Goal: Register for event/course

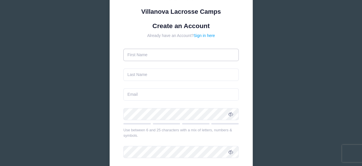
click at [172, 54] on input "text" at bounding box center [180, 55] width 115 height 12
type input "[PERSON_NAME]"
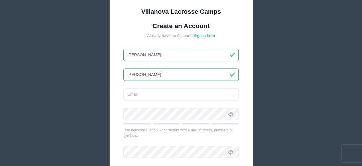
type input "[PERSON_NAME]"
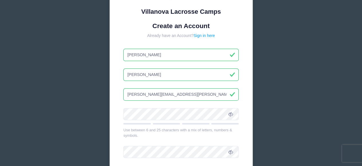
type input "[PERSON_NAME][EMAIL_ADDRESS][PERSON_NAME][DOMAIN_NAME]"
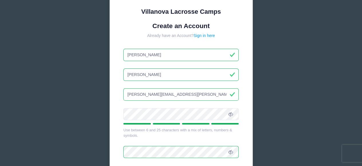
scroll to position [114, 0]
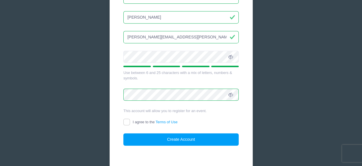
click at [140, 121] on span "I agree to the Terms of Use" at bounding box center [155, 121] width 45 height 4
click at [130, 121] on input "I agree to the Terms of Use" at bounding box center [126, 121] width 7 height 7
checkbox input "true"
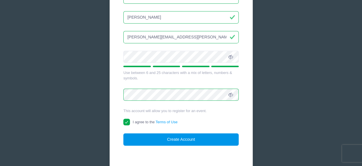
click at [160, 141] on button "Create Account" at bounding box center [180, 139] width 115 height 12
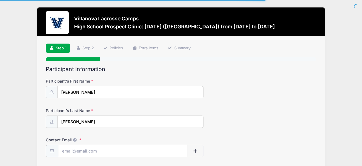
scroll to position [57, 0]
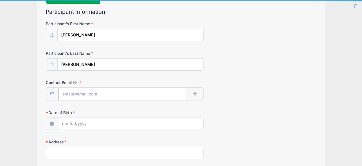
click at [126, 92] on input "Contact Email" at bounding box center [122, 93] width 129 height 12
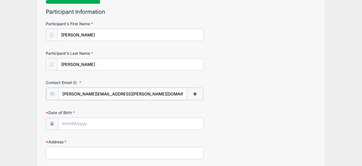
type input "[PERSON_NAME][EMAIL_ADDRESS][PERSON_NAME][DOMAIN_NAME]"
click at [93, 123] on input "Date of Birth" at bounding box center [130, 123] width 145 height 12
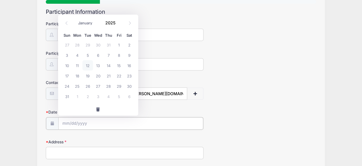
click at [154, 123] on input "Date of Birth" at bounding box center [130, 123] width 145 height 12
click at [79, 122] on input "Date of Birth" at bounding box center [130, 123] width 145 height 12
click at [83, 25] on select "January February March April May June July August September October November De…" at bounding box center [87, 22] width 25 height 7
select select "0"
click at [75, 19] on select "January February March April May June July August September October November De…" at bounding box center [87, 22] width 25 height 7
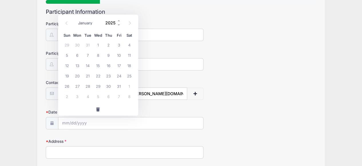
click at [113, 21] on input "2025" at bounding box center [111, 23] width 19 height 9
click at [118, 25] on span at bounding box center [119, 25] width 4 height 4
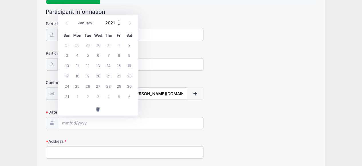
click at [118, 25] on span at bounding box center [119, 25] width 4 height 4
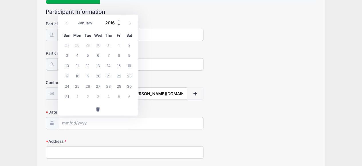
click at [118, 25] on span at bounding box center [119, 25] width 4 height 4
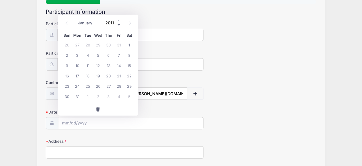
click at [118, 25] on span at bounding box center [119, 25] width 4 height 4
type input "2010"
click at [88, 76] on span "19" at bounding box center [87, 75] width 10 height 10
type input "[DATE]"
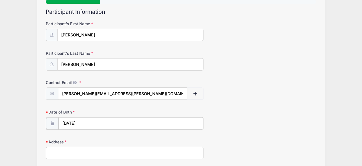
scroll to position [114, 0]
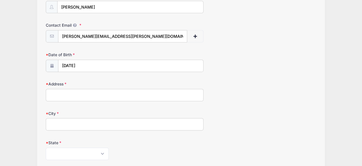
click at [115, 95] on input "Address" at bounding box center [125, 95] width 158 height 12
type input "[STREET_ADDRESS][PERSON_NAME]"
type input "[PERSON_NAME]"
select select "NH"
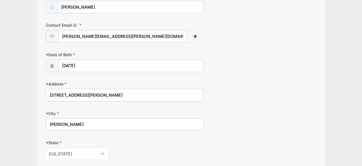
type input "03049"
type input "[PHONE_NUMBER]"
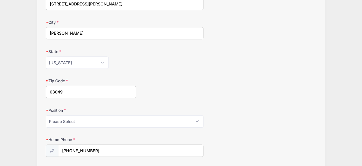
scroll to position [229, 0]
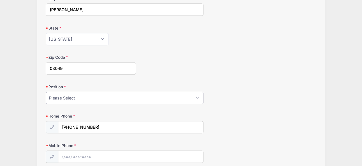
click at [119, 97] on select "Please Select Goalie Middie Defense Attack FOGO LSM" at bounding box center [125, 97] width 158 height 12
select select "Middie"
click at [46, 91] on select "Please Select Goalie Middie Defense Attack FOGO LSM" at bounding box center [125, 97] width 158 height 12
click at [250, 113] on div "Home Phone [PHONE_NUMBER]" at bounding box center [181, 123] width 270 height 20
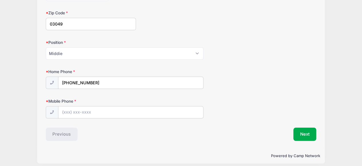
scroll to position [275, 0]
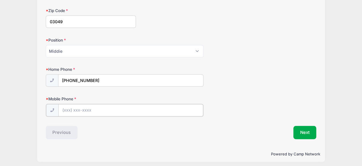
click at [115, 107] on input "Mobile Phone" at bounding box center [130, 110] width 145 height 12
type input "[PHONE_NUMBER]"
click at [299, 130] on button "Next" at bounding box center [304, 131] width 23 height 13
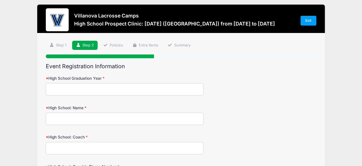
scroll to position [0, 0]
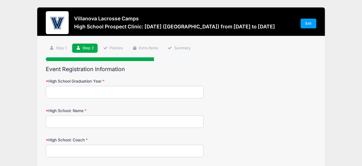
click at [182, 88] on input "High School Graduation Year" at bounding box center [125, 92] width 158 height 12
type input "2028"
type input "[PERSON_NAME][GEOGRAPHIC_DATA]"
type input "C"
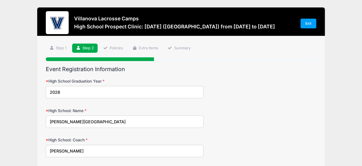
type input "[PERSON_NAME]"
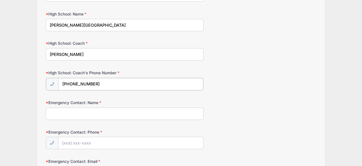
type input "[PHONE_NUMBER]"
type input "[PERSON_NAME]"
type input "(5"
type input "[PHONE_NUMBER]"
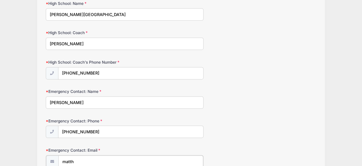
type input "[EMAIL_ADDRESS][DOMAIN_NAME]"
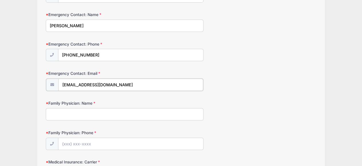
scroll to position [193, 0]
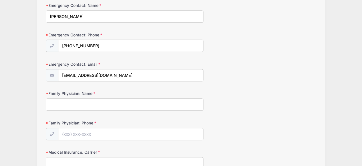
click at [140, 102] on input "Family Physician: Name" at bounding box center [125, 104] width 158 height 12
type input "Dr. Page"
type input "[PHONE_NUMBER]"
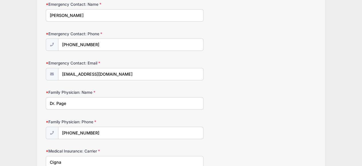
type input "Cigna"
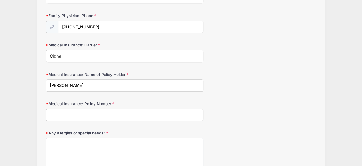
type input "[PERSON_NAME]"
click at [75, 111] on input "Medical Insurance: Policy Number" at bounding box center [125, 114] width 158 height 12
type input "U85963282"
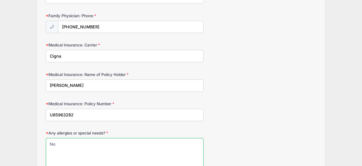
type textarea "No"
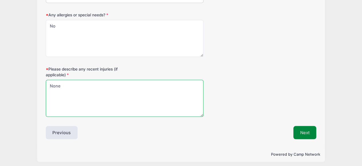
type textarea "None"
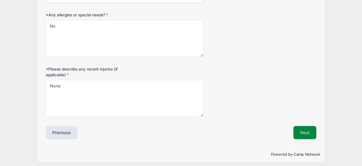
click at [307, 129] on button "Next" at bounding box center [304, 131] width 23 height 13
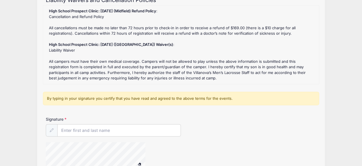
scroll to position [86, 0]
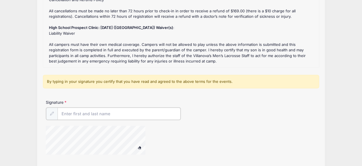
click at [110, 109] on input "Signature" at bounding box center [118, 113] width 123 height 12
type input "[PERSON_NAME]"
click at [266, 120] on div "Signature [PERSON_NAME]" at bounding box center [181, 128] width 276 height 59
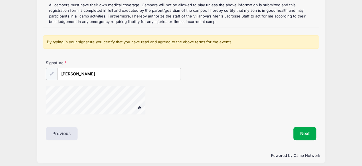
scroll to position [129, 0]
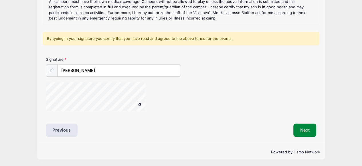
click at [311, 134] on button "Next" at bounding box center [304, 129] width 23 height 13
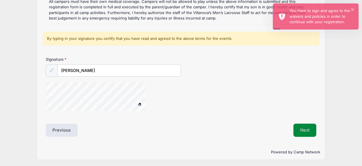
click at [307, 127] on button "Next" at bounding box center [304, 129] width 23 height 13
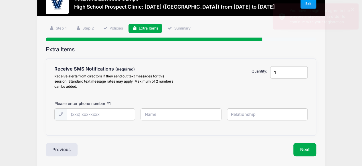
scroll to position [29, 0]
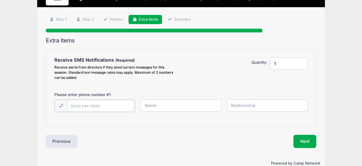
click at [0, 0] on input "text" at bounding box center [0, 0] width 0 height 0
type input "[PHONE_NUMBER]"
type input "s"
type input "A"
type input "[PERSON_NAME]"
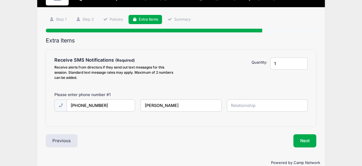
click at [293, 61] on input "1" at bounding box center [288, 63] width 37 height 12
type input "2"
click at [302, 61] on input "2" at bounding box center [288, 63] width 37 height 12
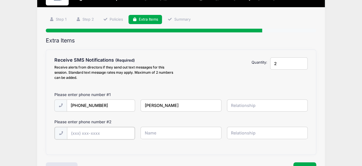
click at [0, 0] on input "text" at bounding box center [0, 0] width 0 height 0
type input "[PHONE_NUMBER]"
type input "[PERSON_NAME]"
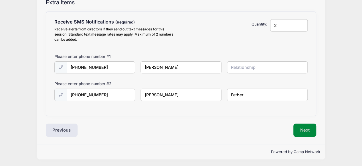
type input "Father"
click at [305, 130] on button "Next" at bounding box center [304, 129] width 23 height 13
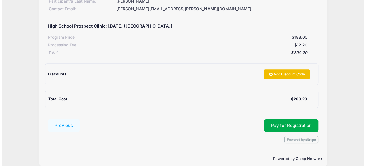
scroll to position [105, 0]
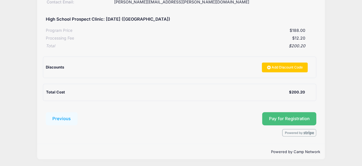
click at [292, 119] on span "Pay for Registration" at bounding box center [289, 118] width 41 height 5
